Goal: Find specific page/section: Find specific page/section

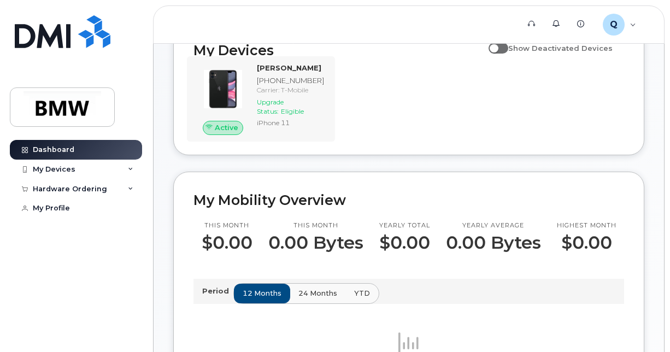
scroll to position [109, 0]
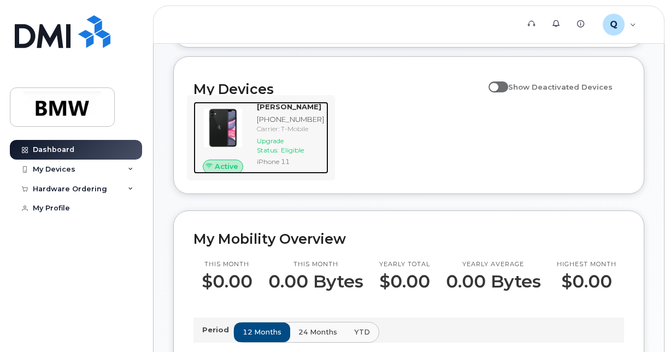
click at [252, 154] on div at bounding box center [222, 128] width 59 height 52
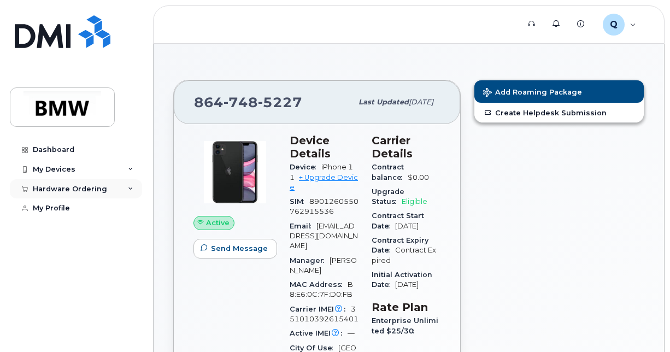
click at [128, 193] on div "Hardware Ordering" at bounding box center [76, 189] width 132 height 20
click at [131, 166] on div "My Devices" at bounding box center [76, 170] width 132 height 20
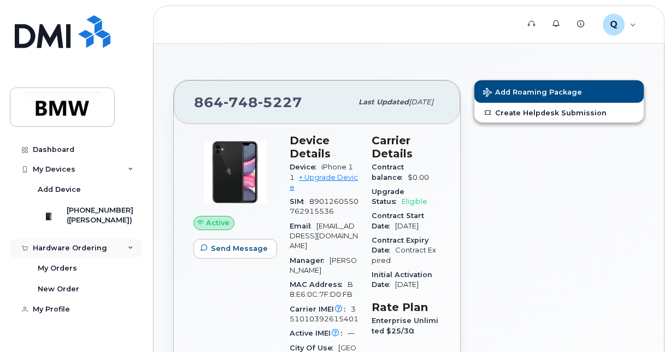
click at [125, 250] on div "Hardware Ordering" at bounding box center [76, 248] width 132 height 20
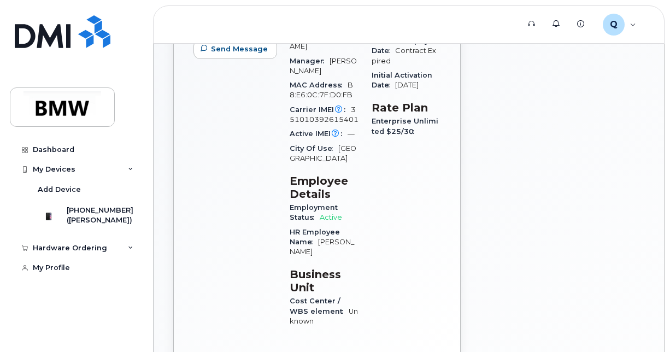
scroll to position [219, 0]
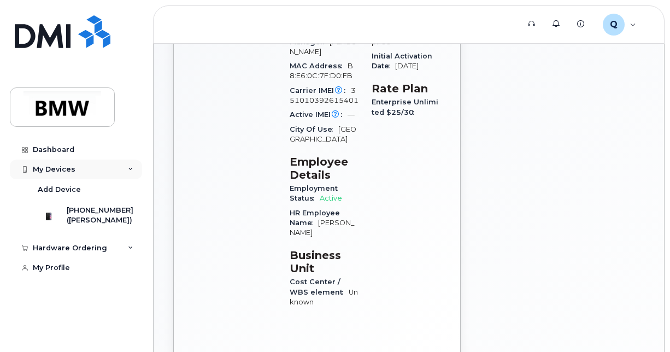
click at [116, 172] on div "My Devices" at bounding box center [76, 170] width 132 height 20
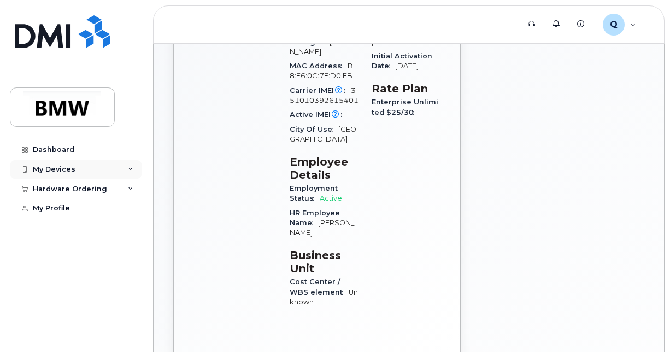
click at [116, 172] on div "My Devices" at bounding box center [76, 170] width 132 height 20
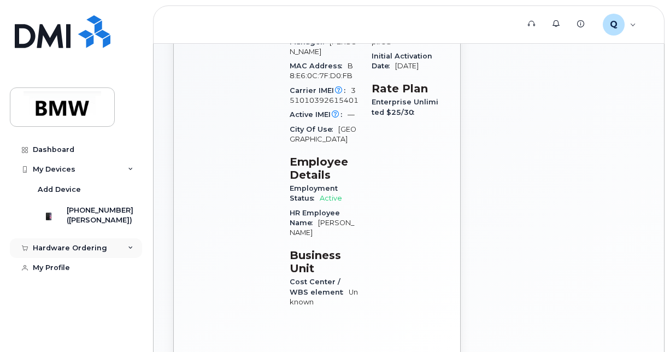
click at [103, 247] on div "Hardware Ordering" at bounding box center [76, 248] width 132 height 20
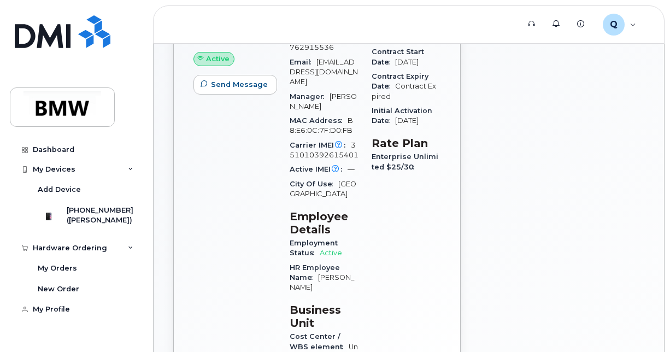
scroll to position [164, 0]
